Goal: Task Accomplishment & Management: Use online tool/utility

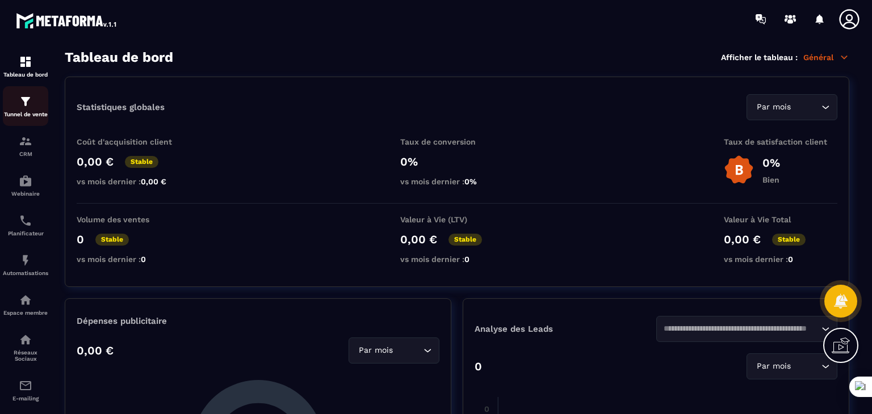
click at [16, 106] on div "Tunnel de vente" at bounding box center [25, 106] width 45 height 23
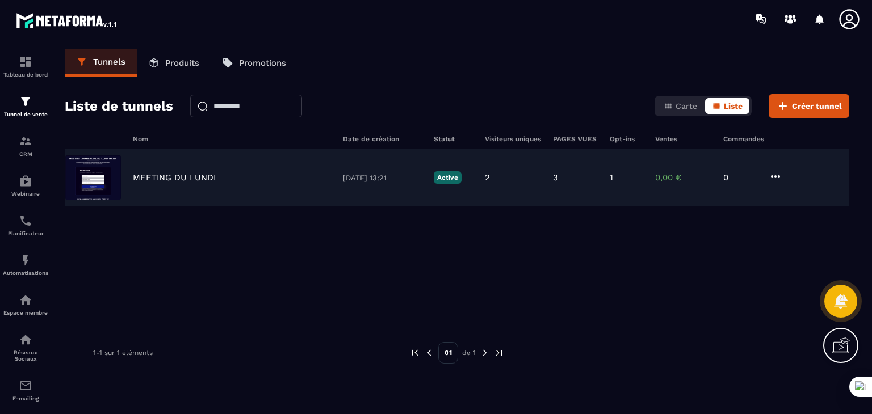
click at [247, 182] on div "MEETING DU [DATE] 13:21 Active 2 3 1 0,00 € 0" at bounding box center [457, 177] width 784 height 57
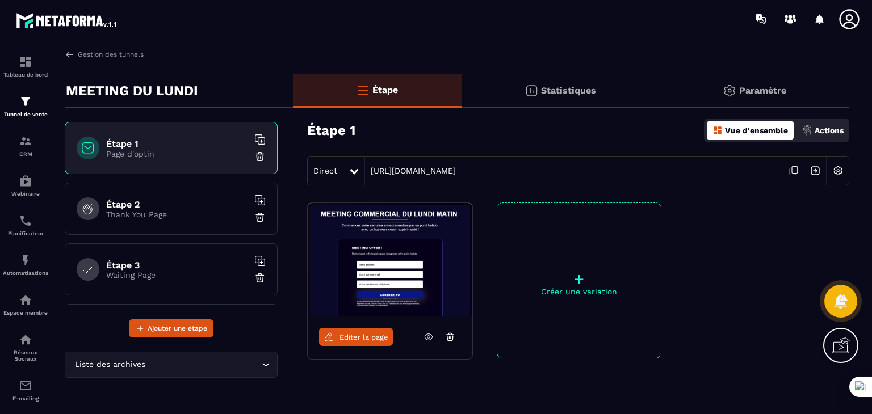
click at [174, 207] on h6 "Étape 2" at bounding box center [177, 204] width 142 height 11
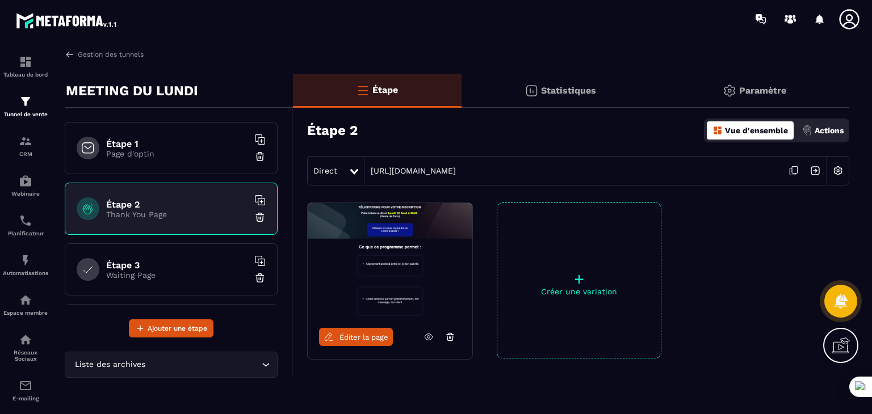
click at [434, 132] on div "Étape 2 Vue d'ensemble Actions" at bounding box center [578, 131] width 542 height 40
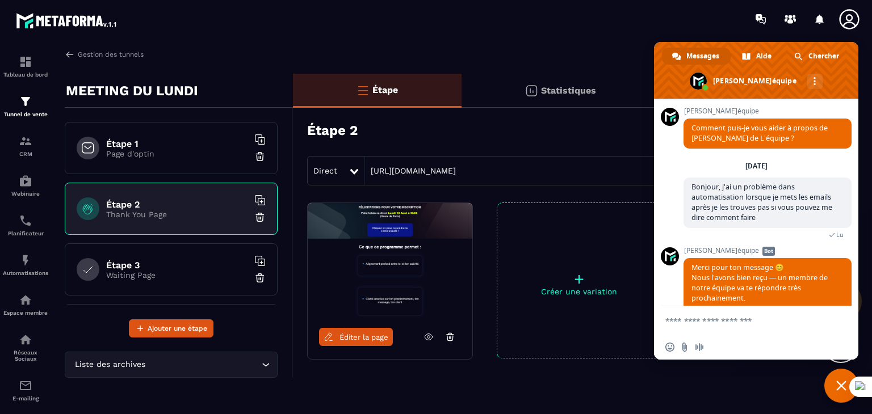
scroll to position [83, 0]
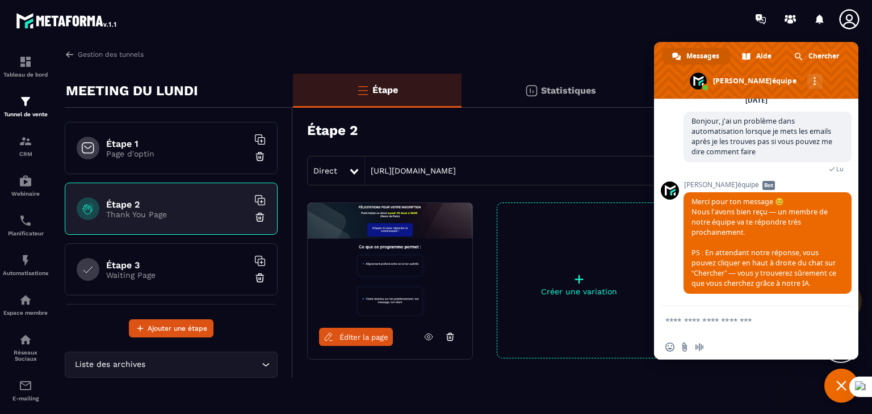
click at [842, 388] on span "Fermer le chat" at bounding box center [841, 386] width 10 height 10
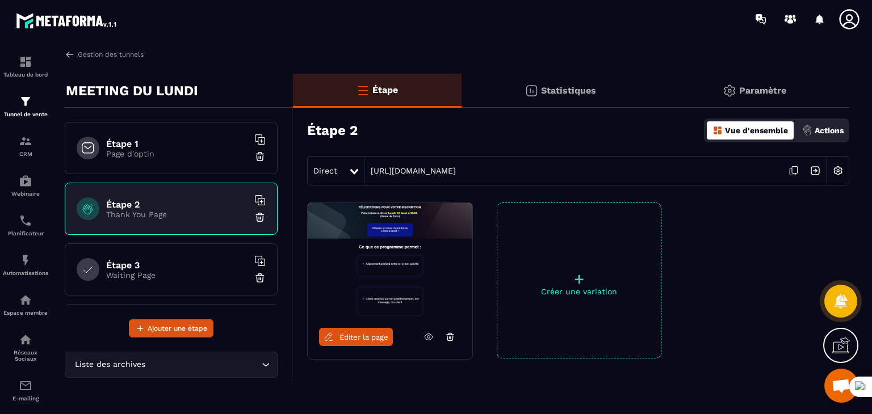
click at [431, 339] on icon at bounding box center [428, 337] width 10 height 10
click at [352, 171] on icon at bounding box center [354, 172] width 8 height 6
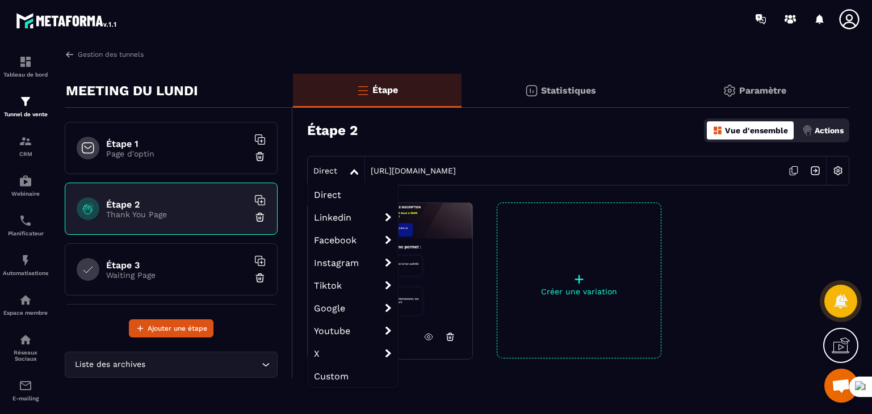
click at [352, 171] on icon at bounding box center [354, 172] width 8 height 6
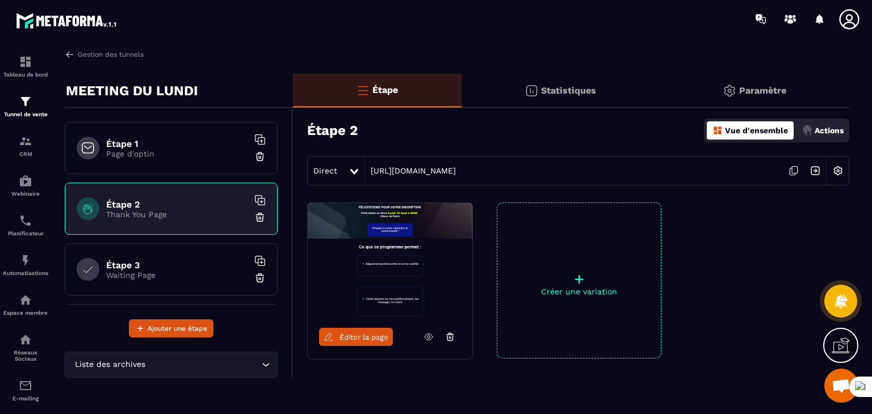
click at [377, 333] on span "Éditer la page" at bounding box center [363, 337] width 49 height 9
